Goal: Task Accomplishment & Management: Use online tool/utility

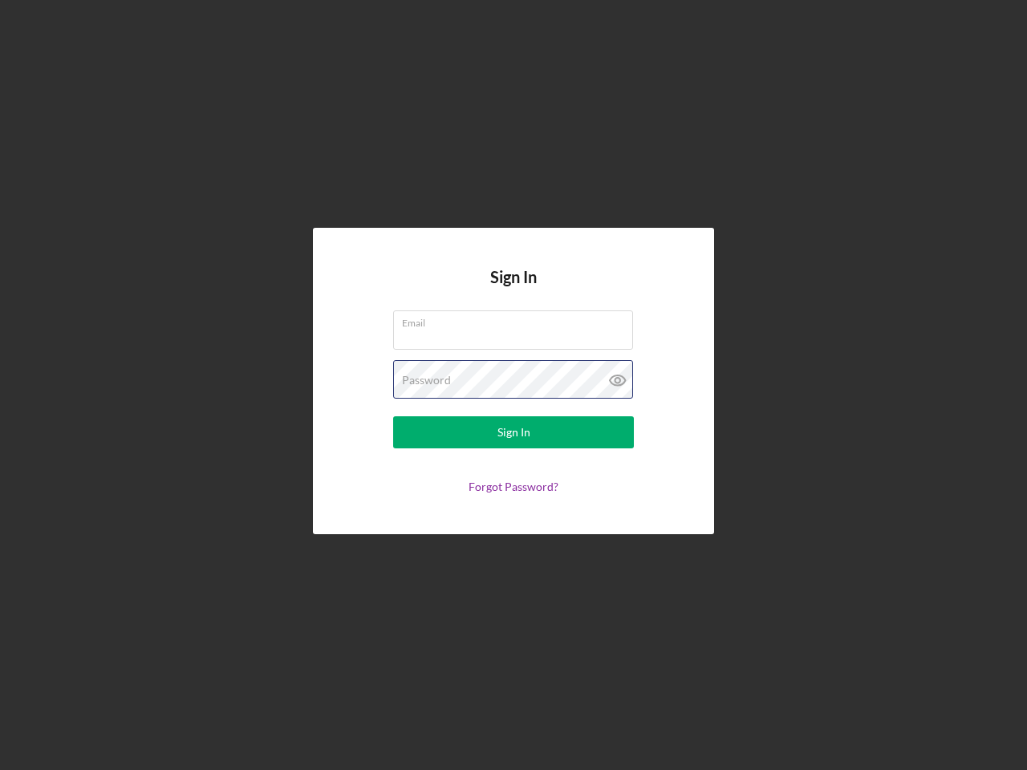
click at [513, 385] on div "Password" at bounding box center [513, 380] width 241 height 40
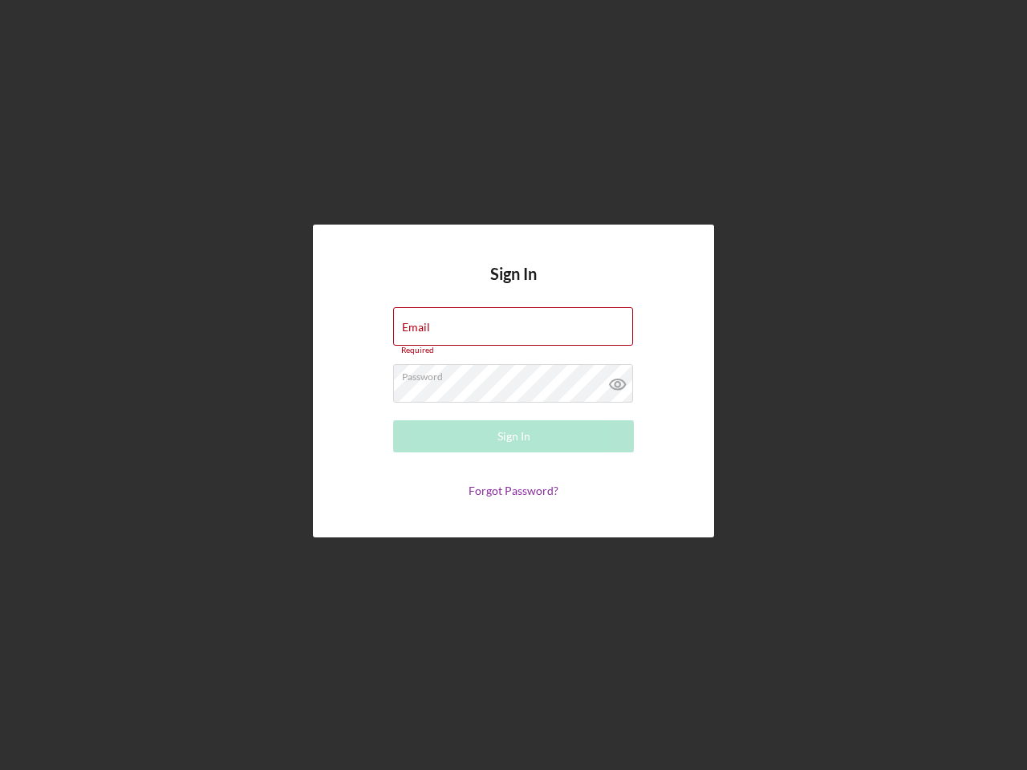
click at [618, 380] on icon at bounding box center [618, 384] width 40 height 40
